Goal: Navigation & Orientation: Find specific page/section

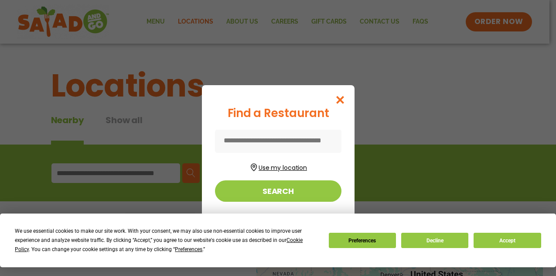
click at [270, 166] on button "Use my location" at bounding box center [278, 166] width 126 height 12
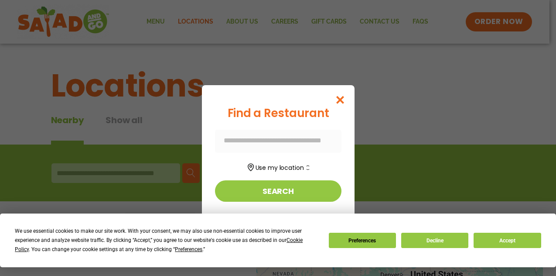
click at [289, 139] on div at bounding box center [278, 140] width 126 height 23
click at [244, 145] on div at bounding box center [278, 140] width 126 height 23
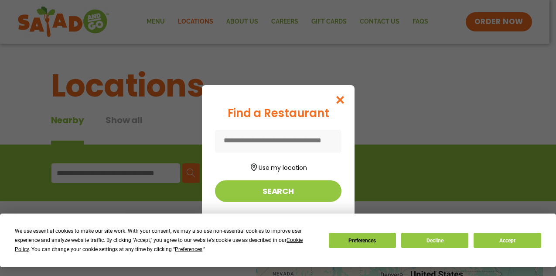
click at [265, 137] on input at bounding box center [278, 140] width 126 height 23
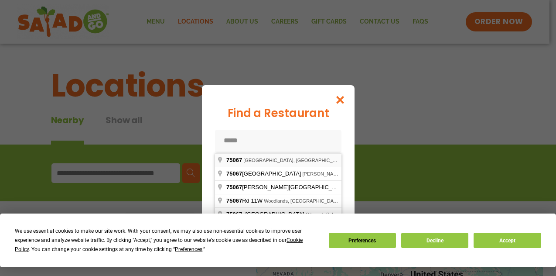
type input "**********"
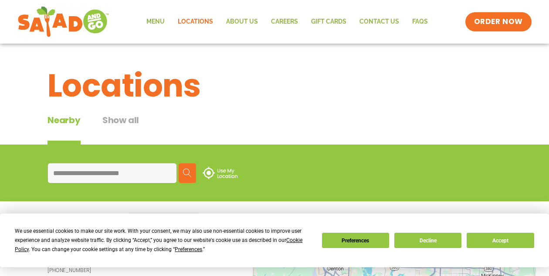
click at [189, 174] on img at bounding box center [187, 172] width 9 height 9
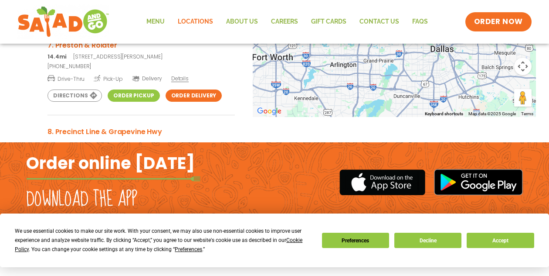
scroll to position [347, 0]
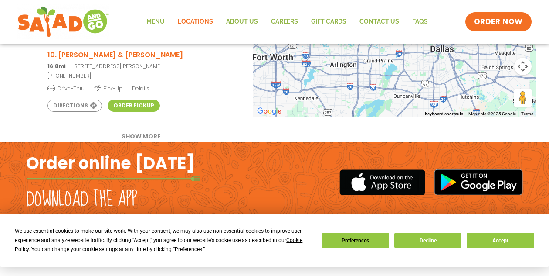
scroll to position [597, 0]
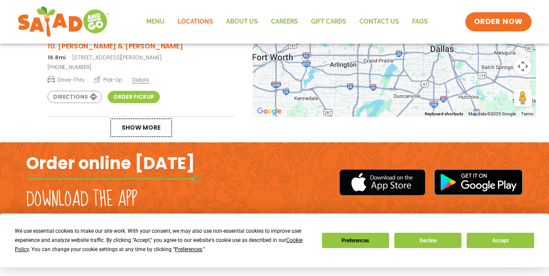
click at [136, 126] on button "Show More" at bounding box center [141, 127] width 65 height 22
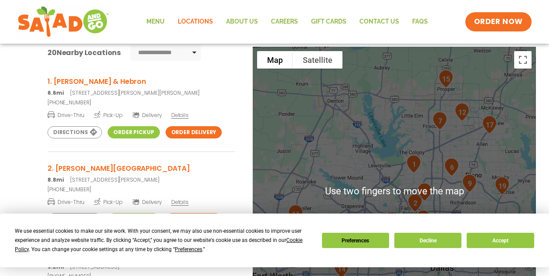
scroll to position [172, 0]
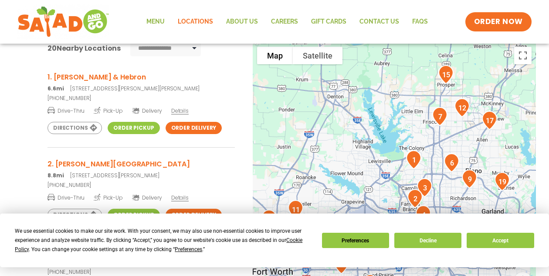
click at [412, 161] on img "1" at bounding box center [414, 159] width 22 height 26
